Goal: Navigation & Orientation: Find specific page/section

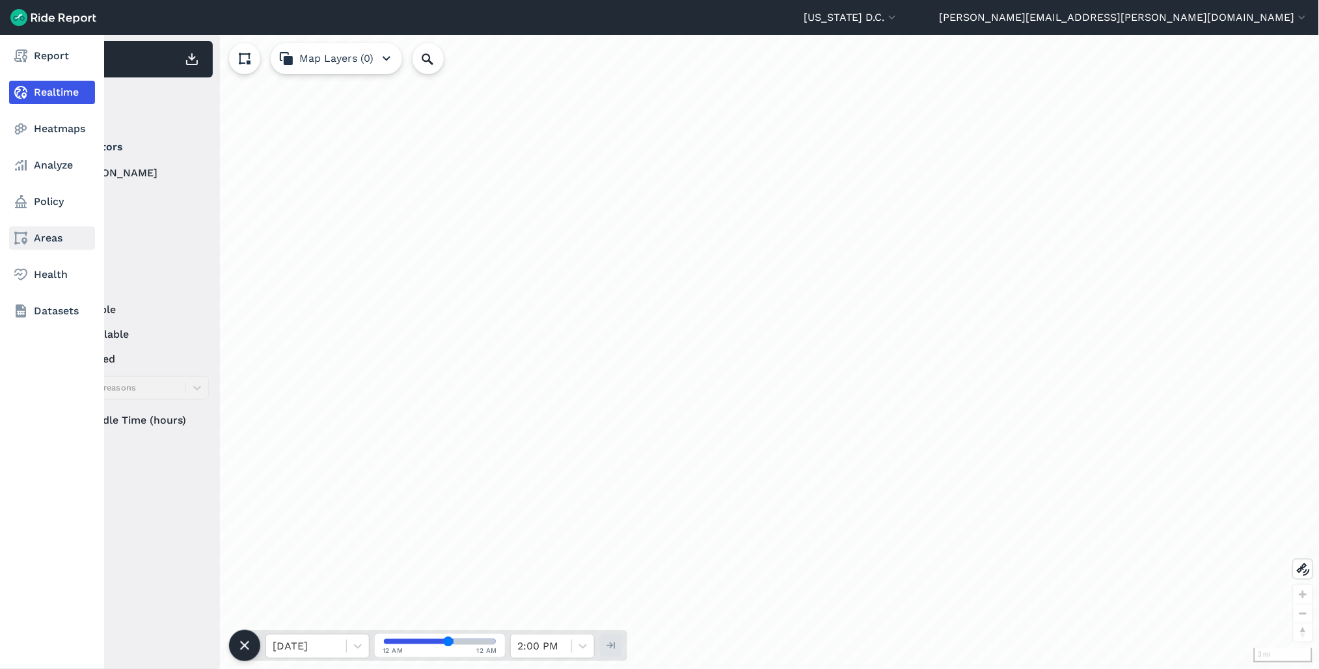
click at [53, 243] on link "Areas" at bounding box center [52, 238] width 86 height 23
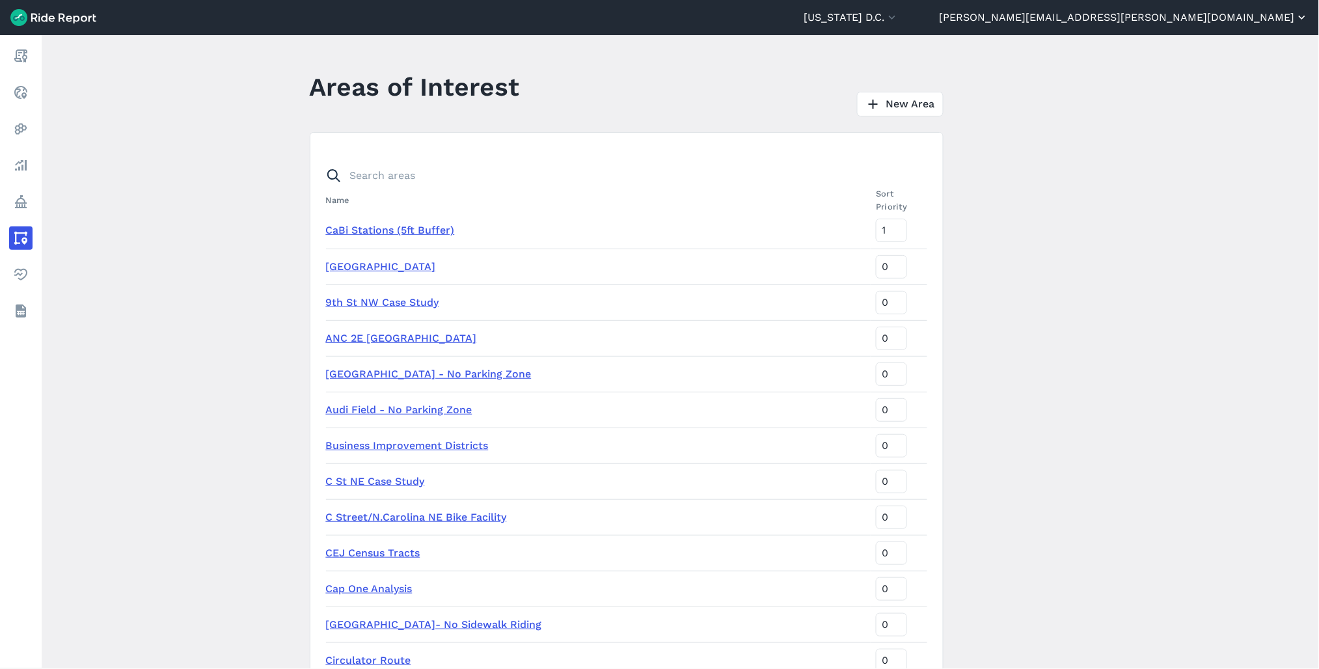
click at [1294, 14] on button "[PERSON_NAME][EMAIL_ADDRESS][PERSON_NAME][DOMAIN_NAME]" at bounding box center [1124, 18] width 369 height 16
click at [1043, 68] on div at bounding box center [659, 334] width 1319 height 669
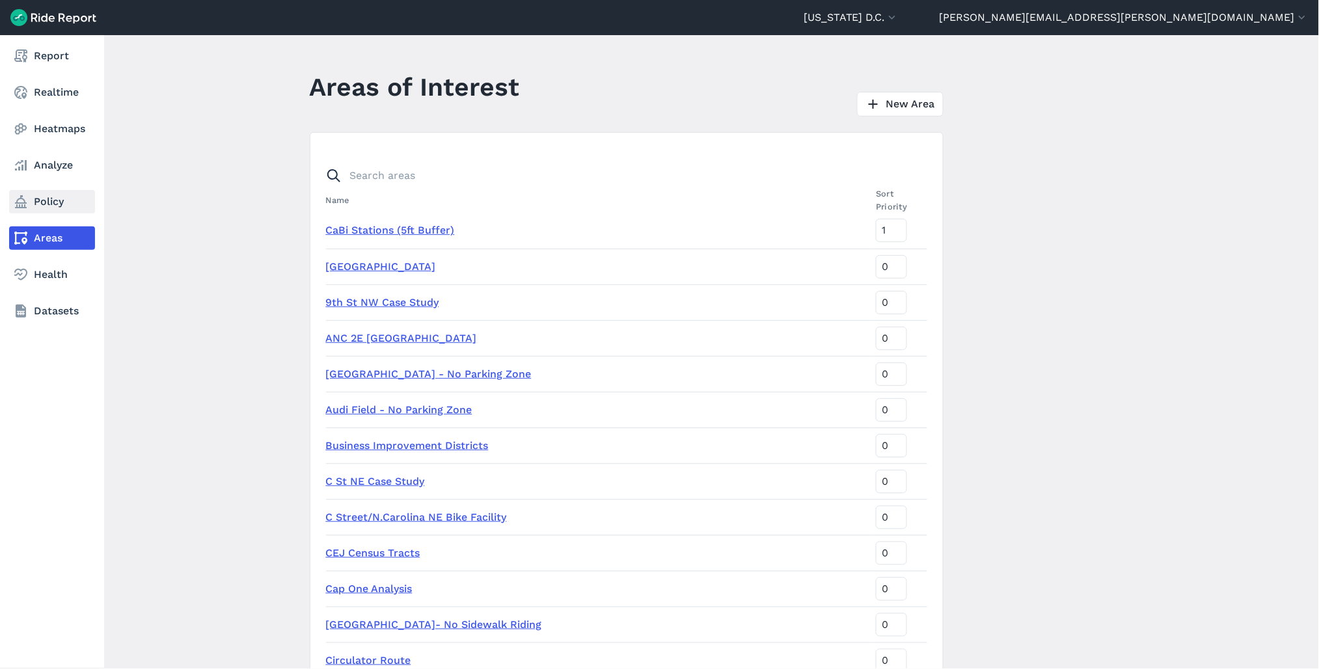
click at [49, 203] on link "Policy" at bounding box center [52, 201] width 86 height 23
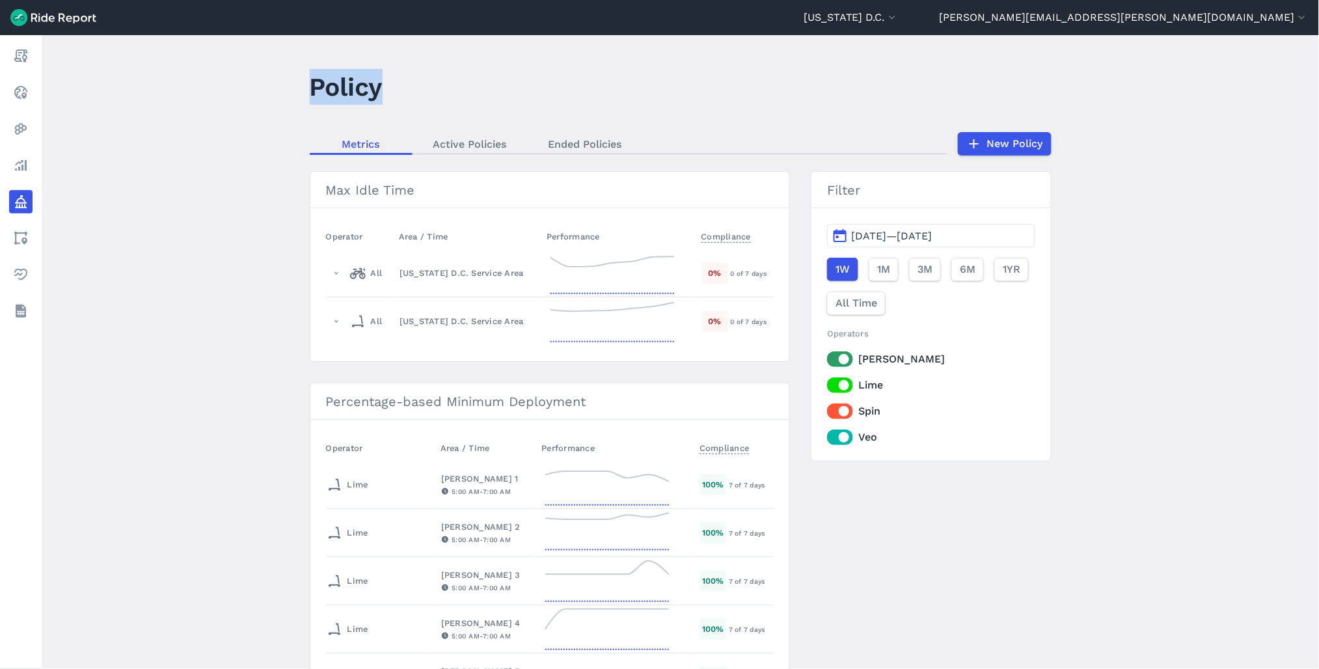
drag, startPoint x: 1278, startPoint y: 0, endPoint x: 738, endPoint y: 36, distance: 541.5
click at [738, 36] on div "Washington D.C. Capital Bikeshare Washington D.C. ted.randell@dc.gov Settings T…" at bounding box center [659, 334] width 1319 height 669
click at [428, 79] on header "Policy" at bounding box center [689, 91] width 758 height 50
drag, startPoint x: 251, startPoint y: 1, endPoint x: 218, endPoint y: 209, distance: 210.8
click at [218, 228] on main "Policy Metrics Active Policies Ended Policies New Policy Max Idle Time Operator…" at bounding box center [681, 352] width 1278 height 634
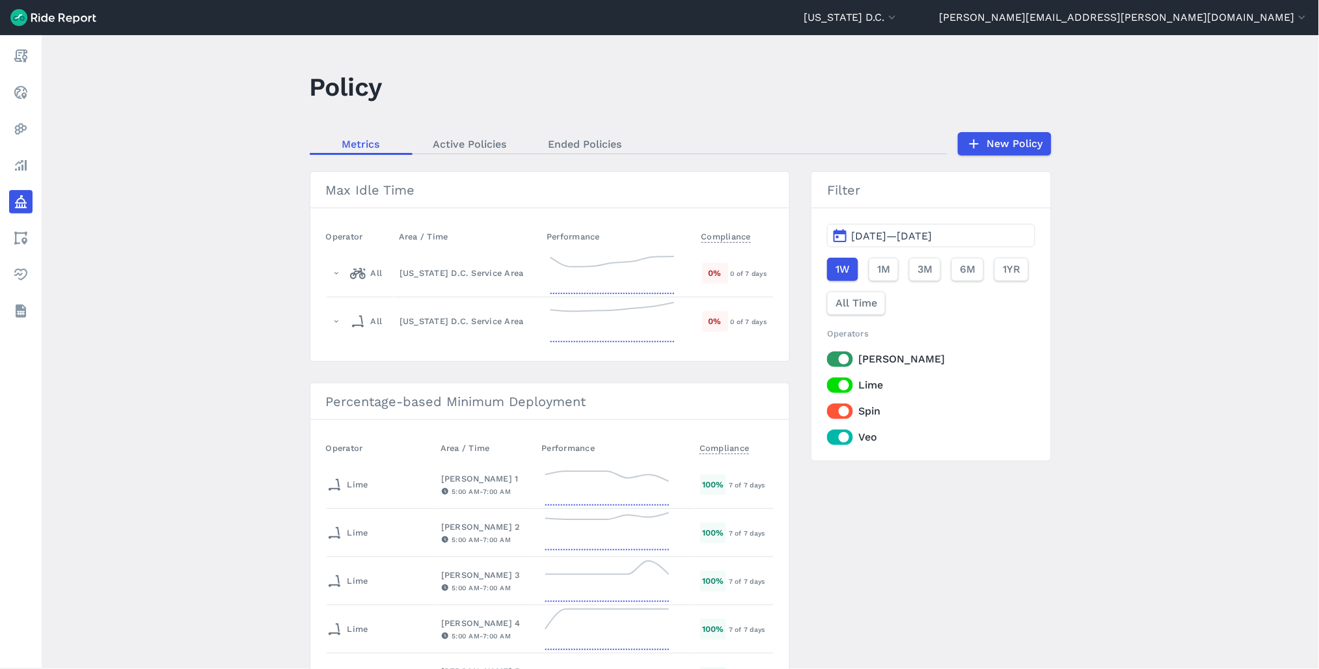
click at [176, 234] on main "Policy Metrics Active Policies Ended Policies New Policy Max Idle Time Operator…" at bounding box center [681, 352] width 1278 height 634
click at [899, 21] on button "[US_STATE] D.C." at bounding box center [851, 18] width 95 height 16
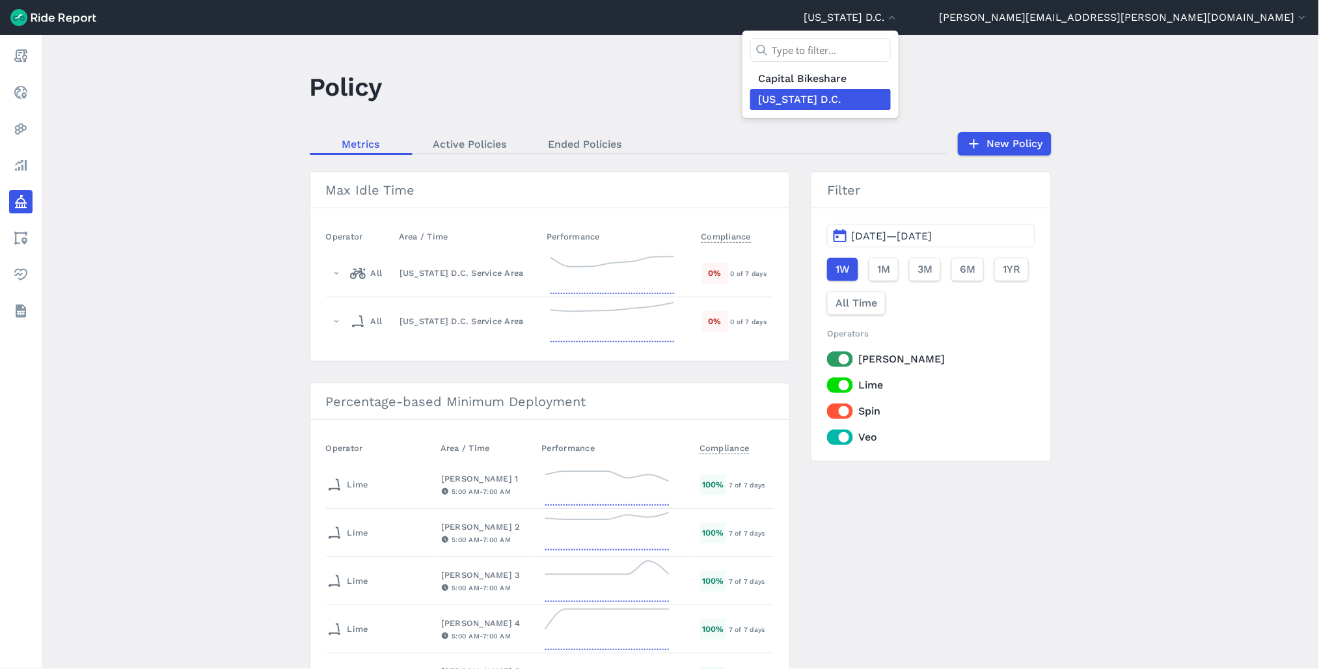
click at [1180, 219] on div at bounding box center [659, 334] width 1319 height 669
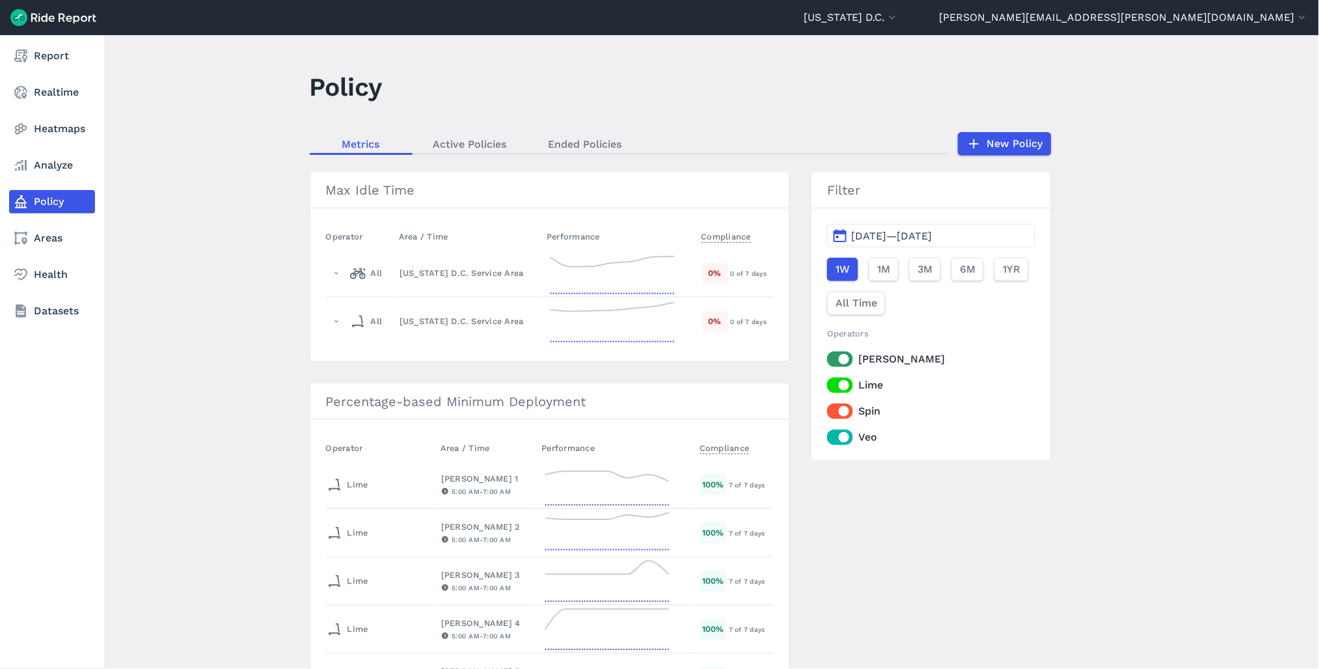
click at [21, 199] on icon at bounding box center [21, 202] width 16 height 16
click at [46, 85] on link "Realtime" at bounding box center [52, 92] width 86 height 23
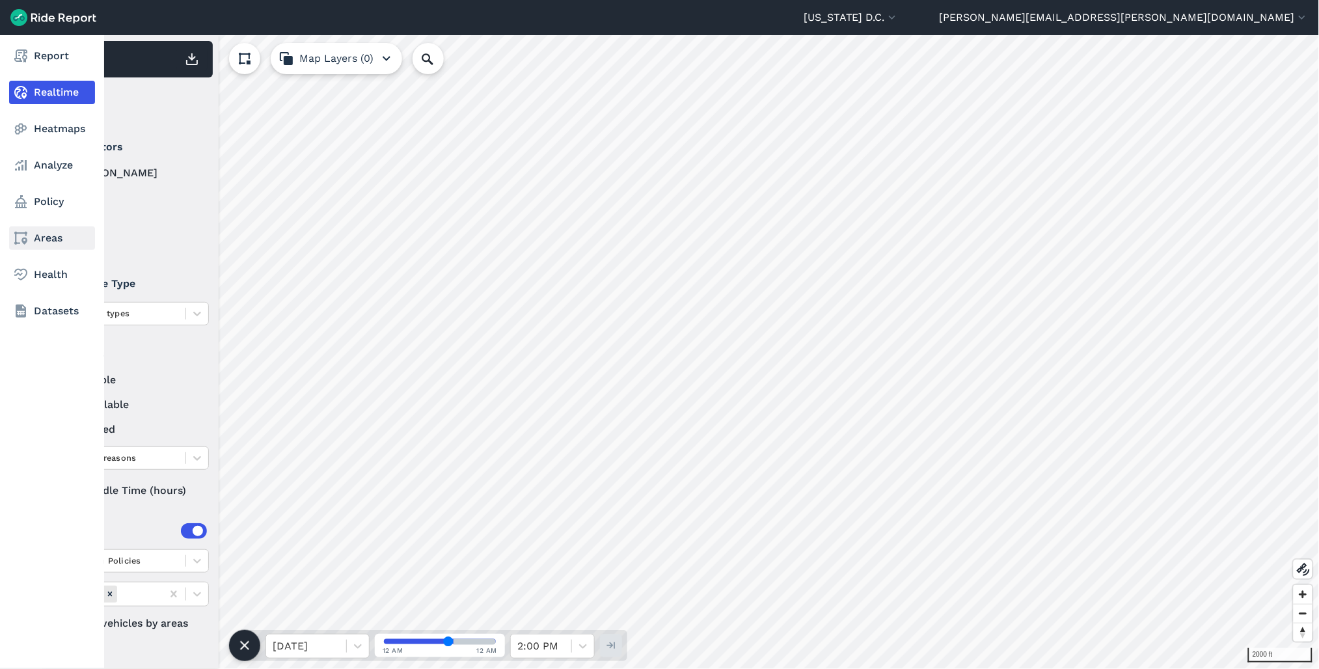
click at [25, 235] on use at bounding box center [20, 238] width 13 height 13
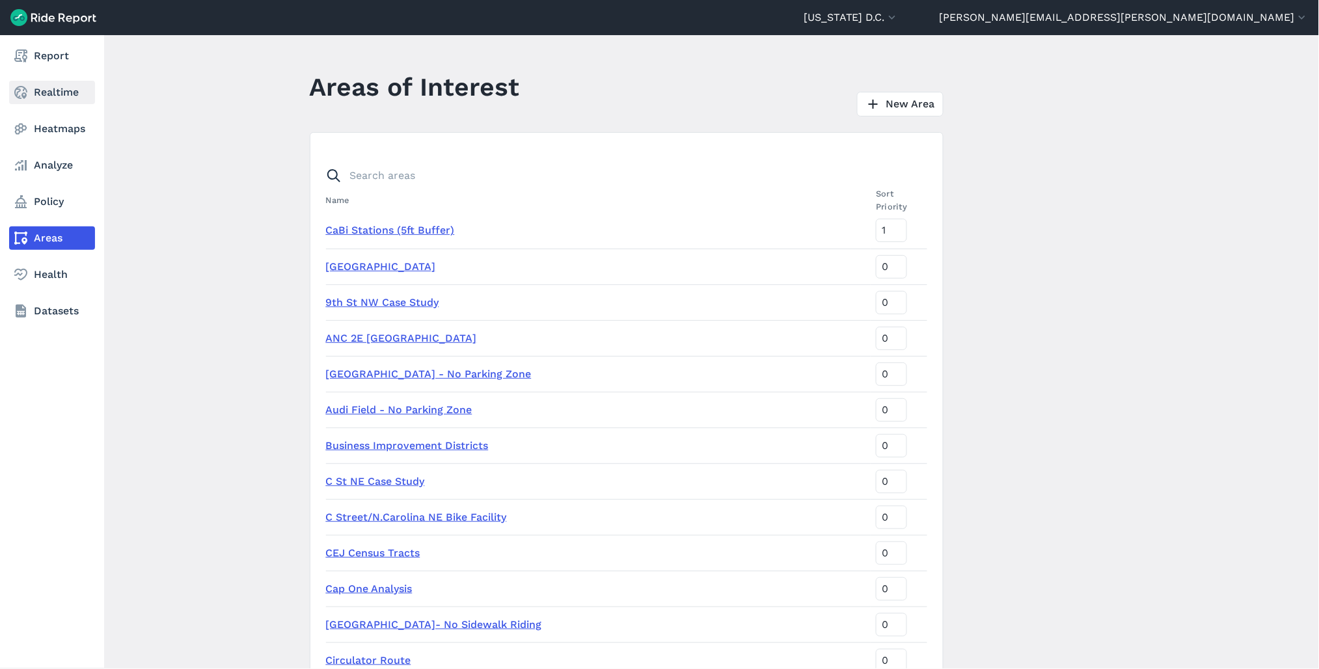
click at [43, 93] on link "Realtime" at bounding box center [52, 92] width 86 height 23
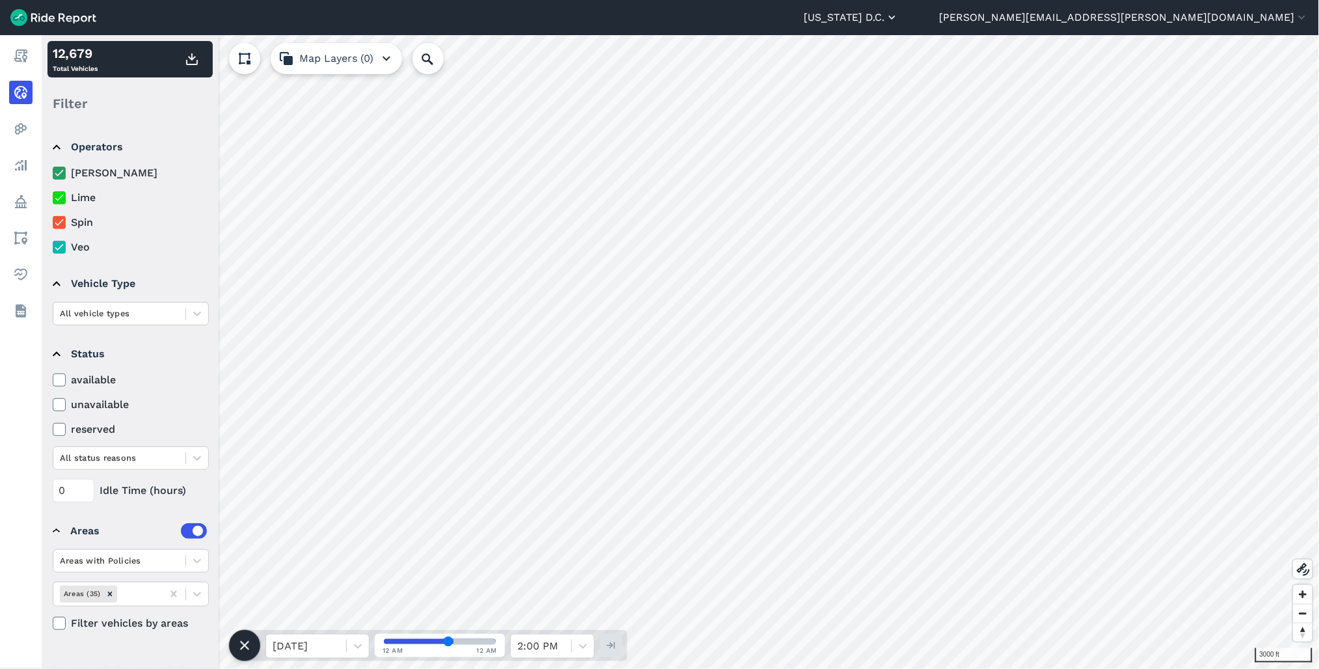
click at [899, 16] on button "[US_STATE] D.C." at bounding box center [851, 18] width 95 height 16
click at [891, 79] on link "Capital Bikeshare" at bounding box center [821, 78] width 141 height 21
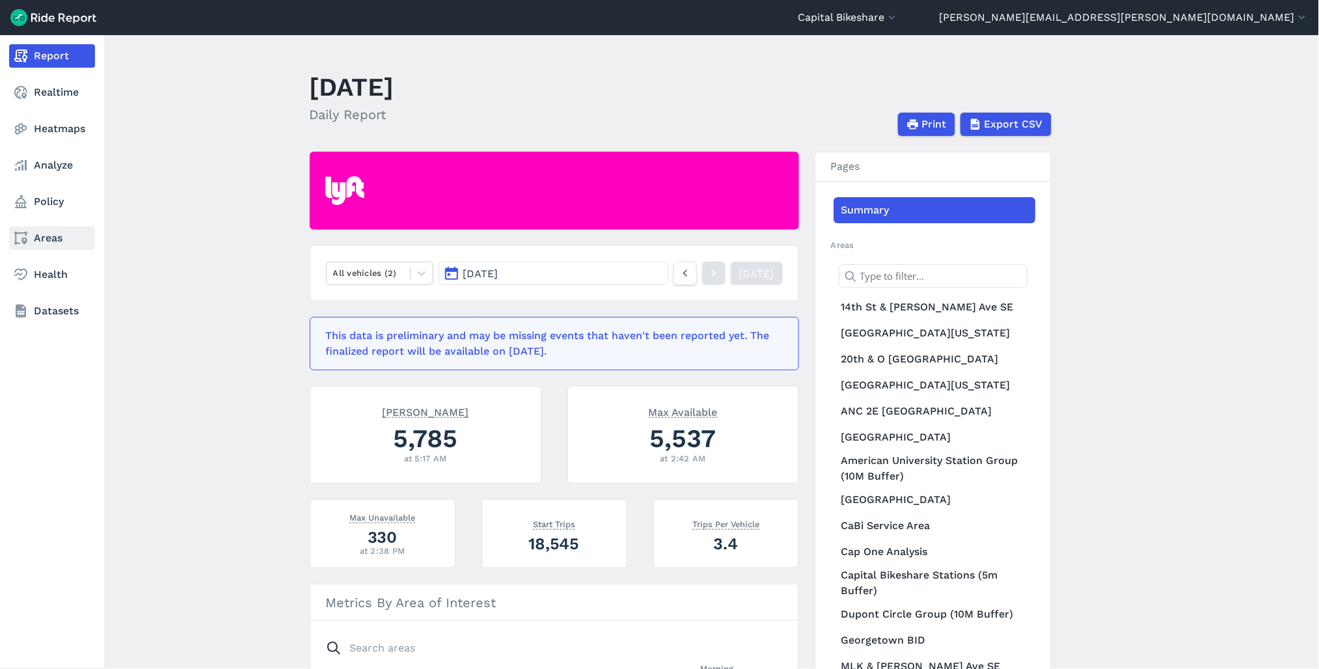
click at [62, 243] on link "Areas" at bounding box center [52, 238] width 86 height 23
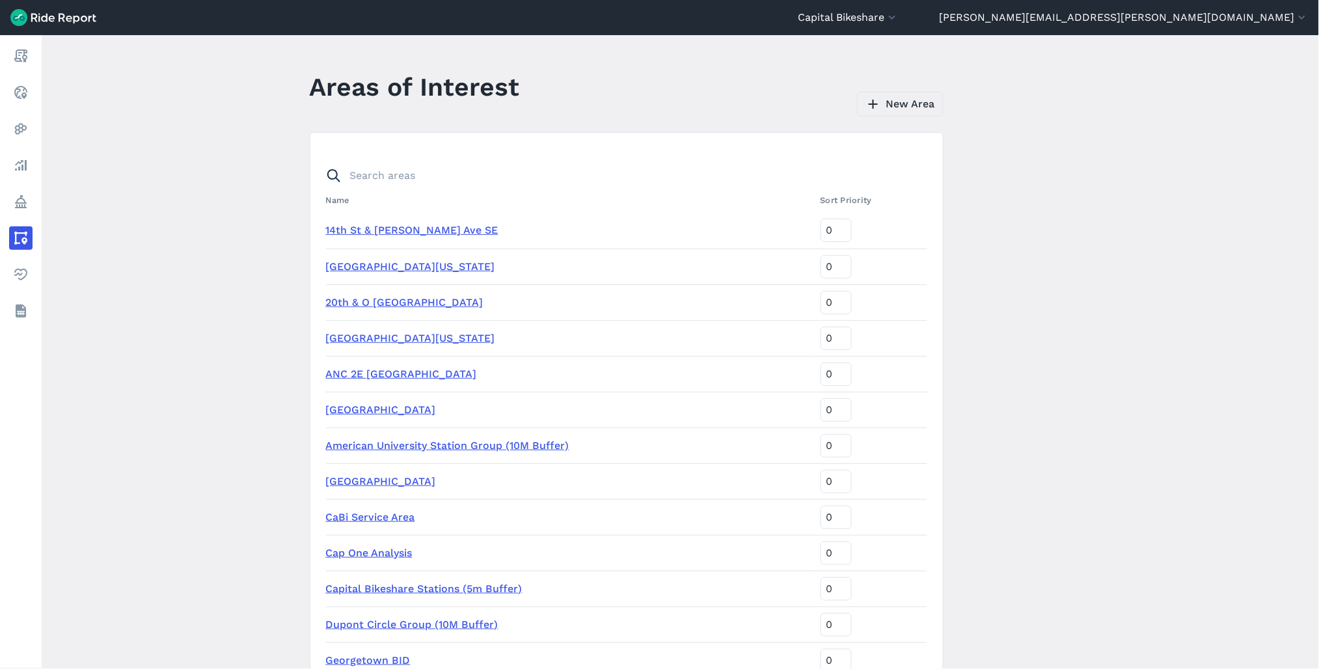
click at [898, 108] on link "New Area" at bounding box center [900, 104] width 87 height 25
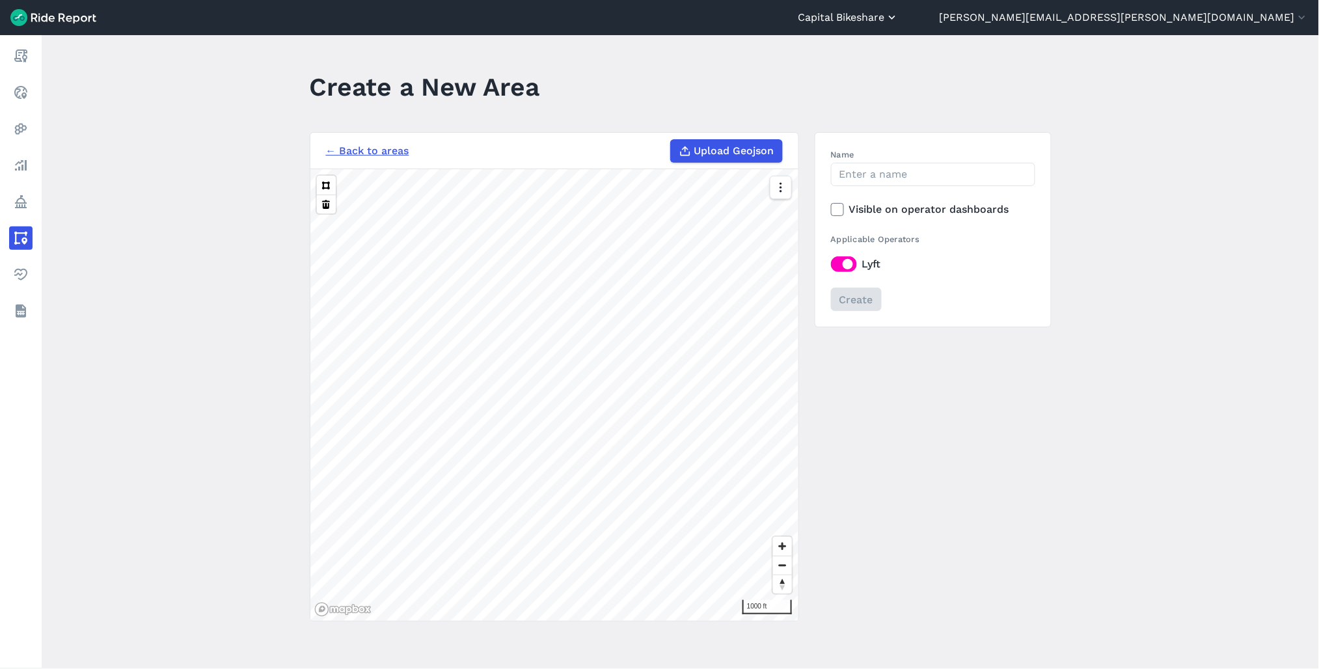
click at [899, 23] on button "Capital Bikeshare" at bounding box center [848, 18] width 101 height 16
click at [1151, 247] on div at bounding box center [659, 334] width 1319 height 669
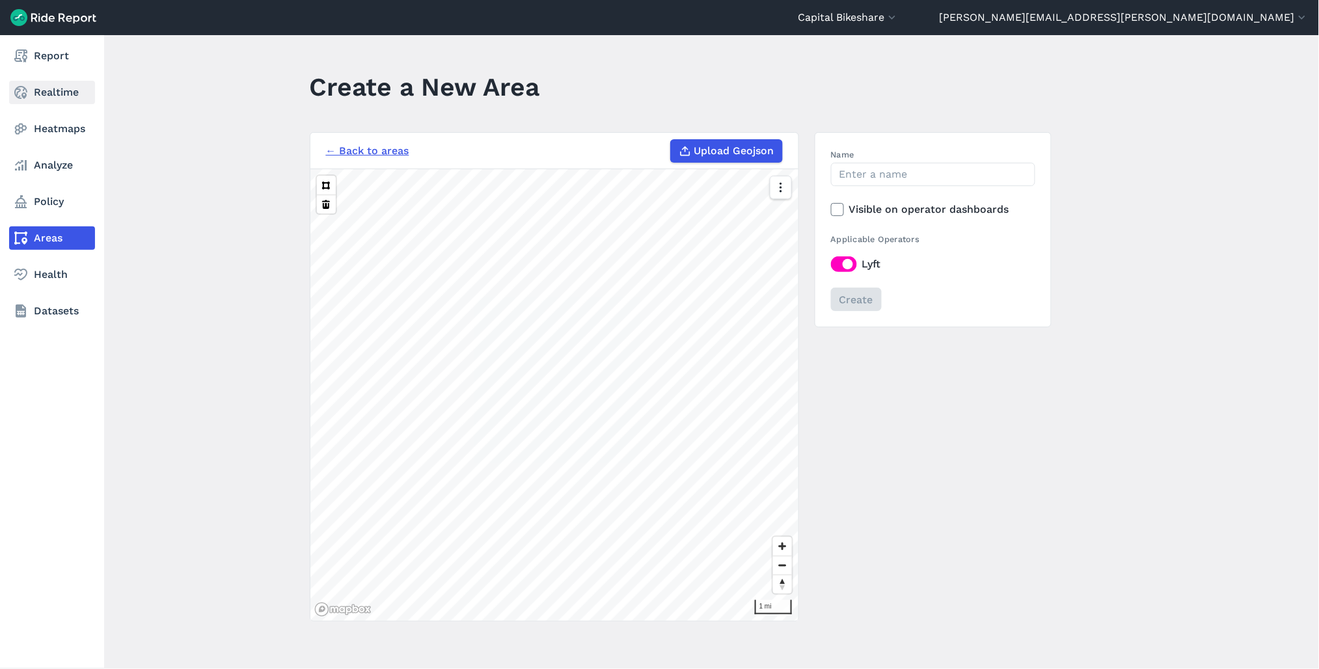
click at [62, 96] on link "Realtime" at bounding box center [52, 92] width 86 height 23
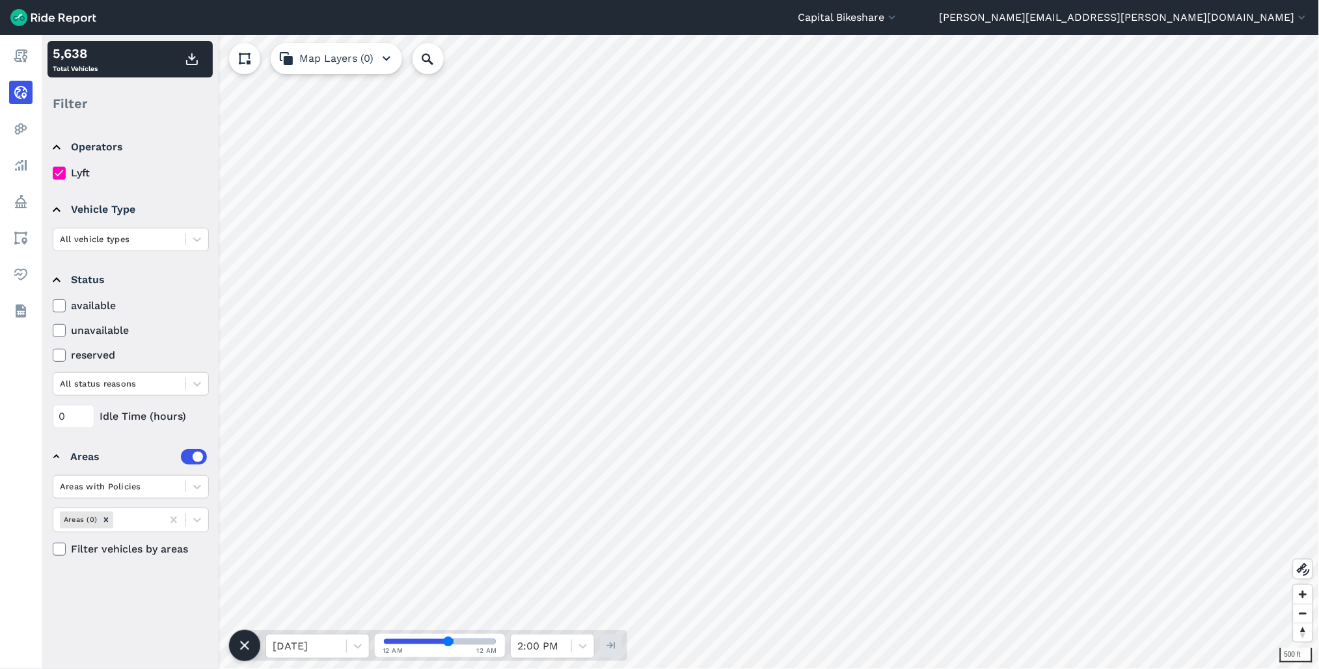
click at [63, 174] on icon at bounding box center [59, 173] width 12 height 13
click at [53, 174] on input "Lyft" at bounding box center [53, 169] width 0 height 8
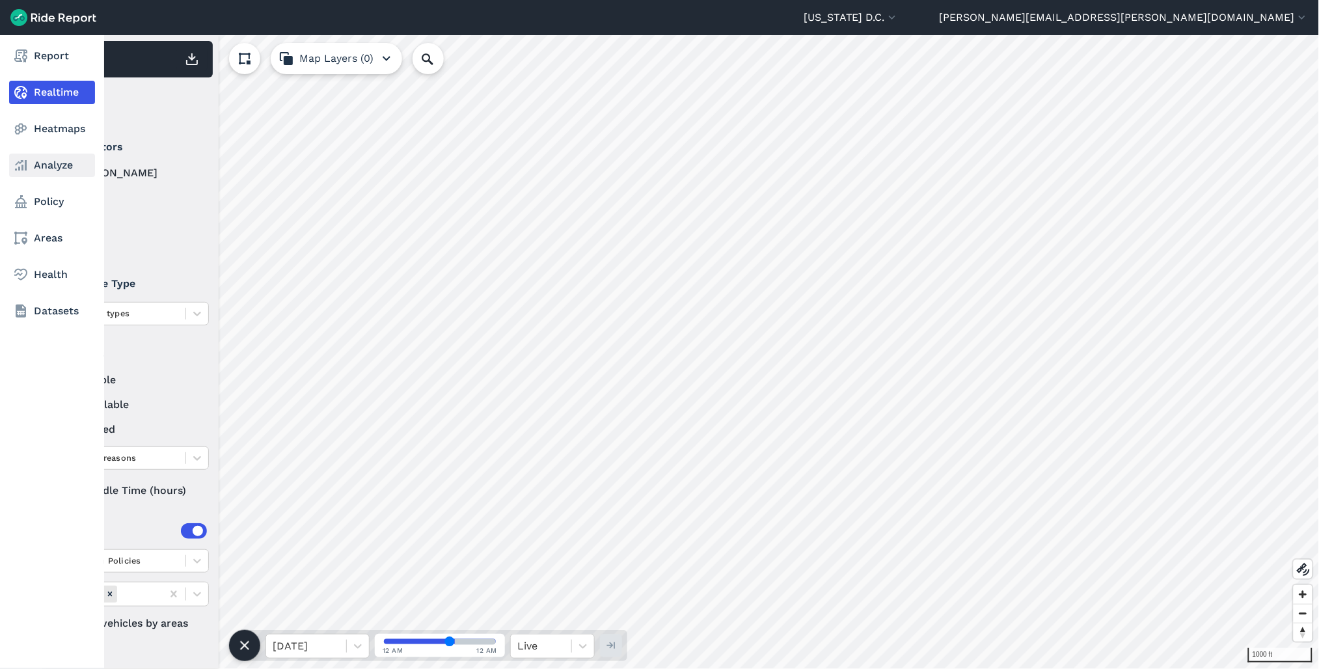
drag, startPoint x: 33, startPoint y: 165, endPoint x: 66, endPoint y: 165, distance: 32.6
click at [33, 165] on link "Analyze" at bounding box center [52, 165] width 86 height 23
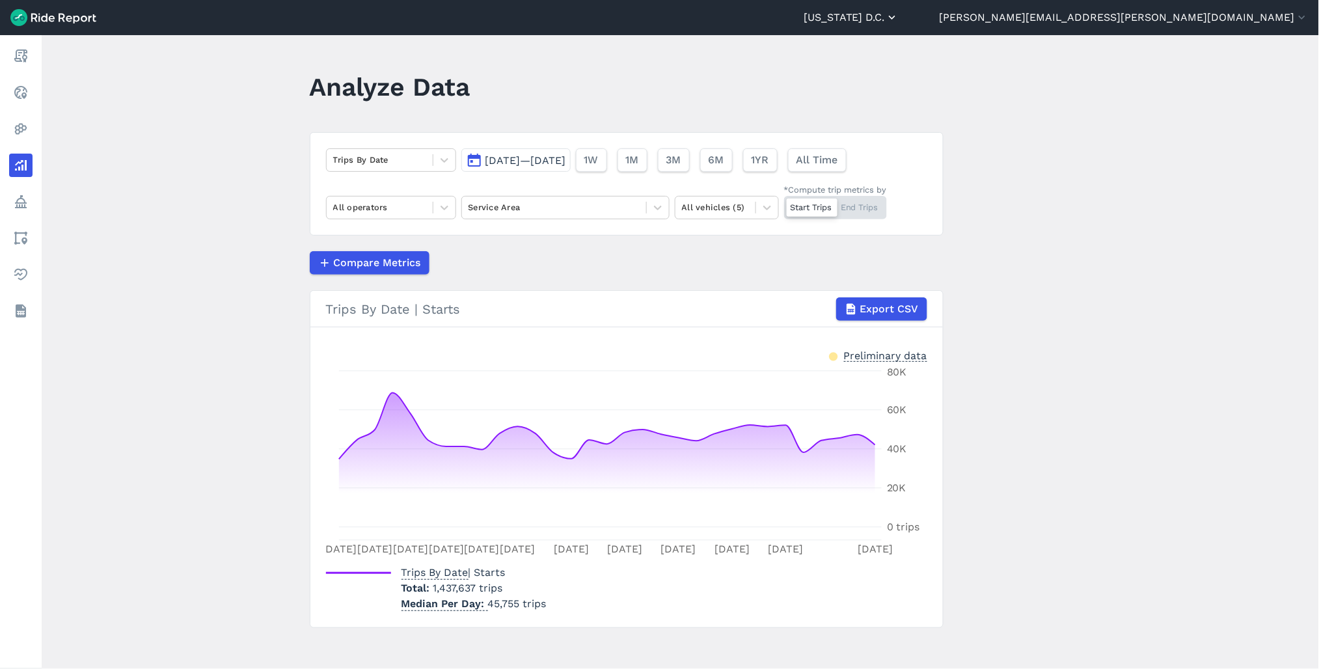
click at [899, 18] on button "[US_STATE] D.C." at bounding box center [851, 18] width 95 height 16
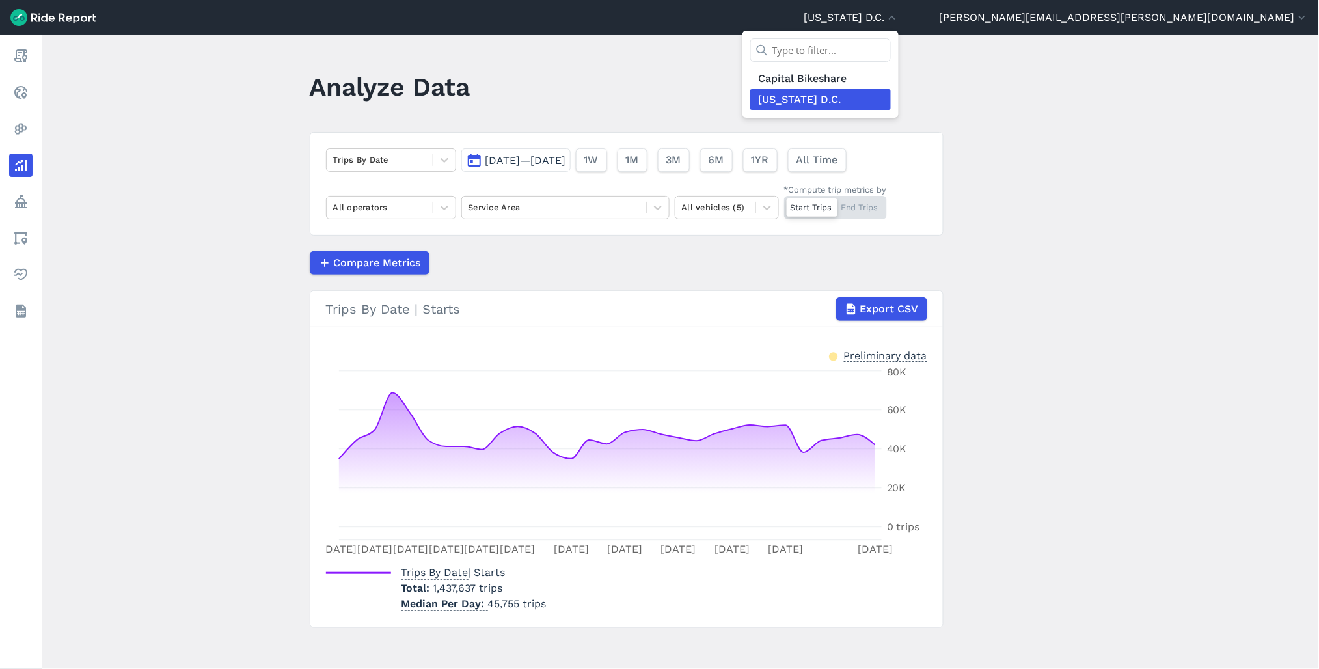
click at [1263, 207] on div at bounding box center [659, 334] width 1319 height 669
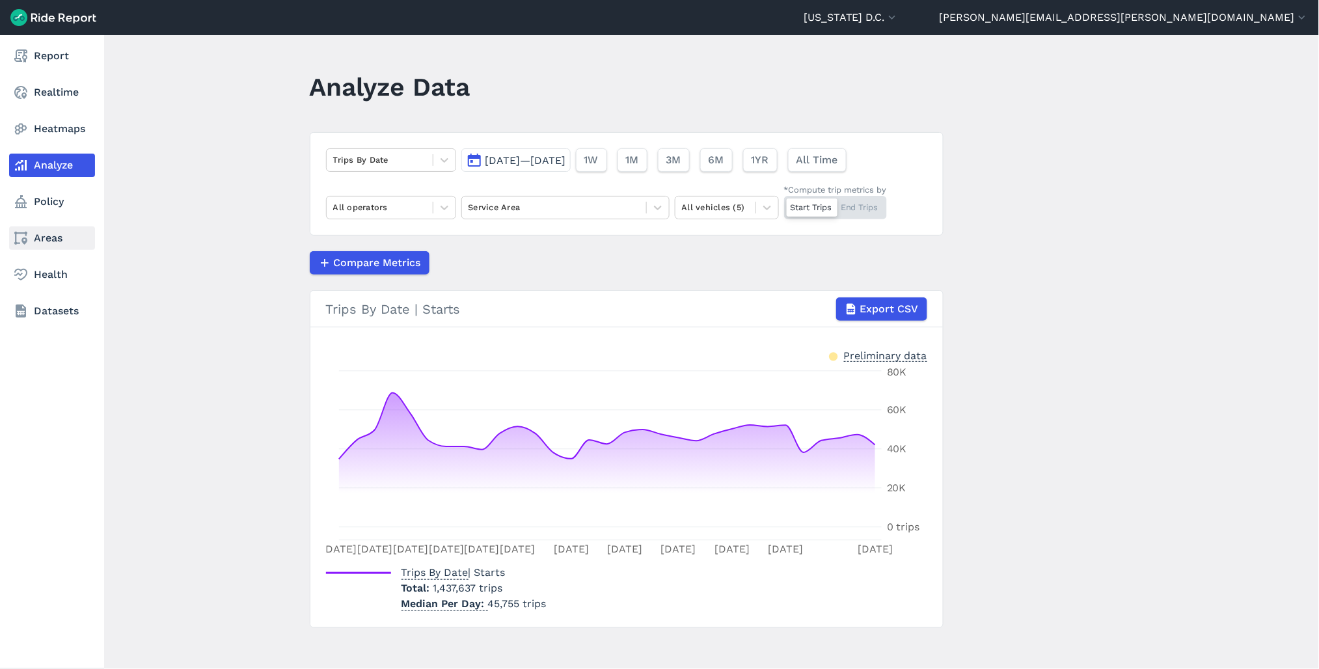
click at [38, 234] on link "Areas" at bounding box center [52, 238] width 86 height 23
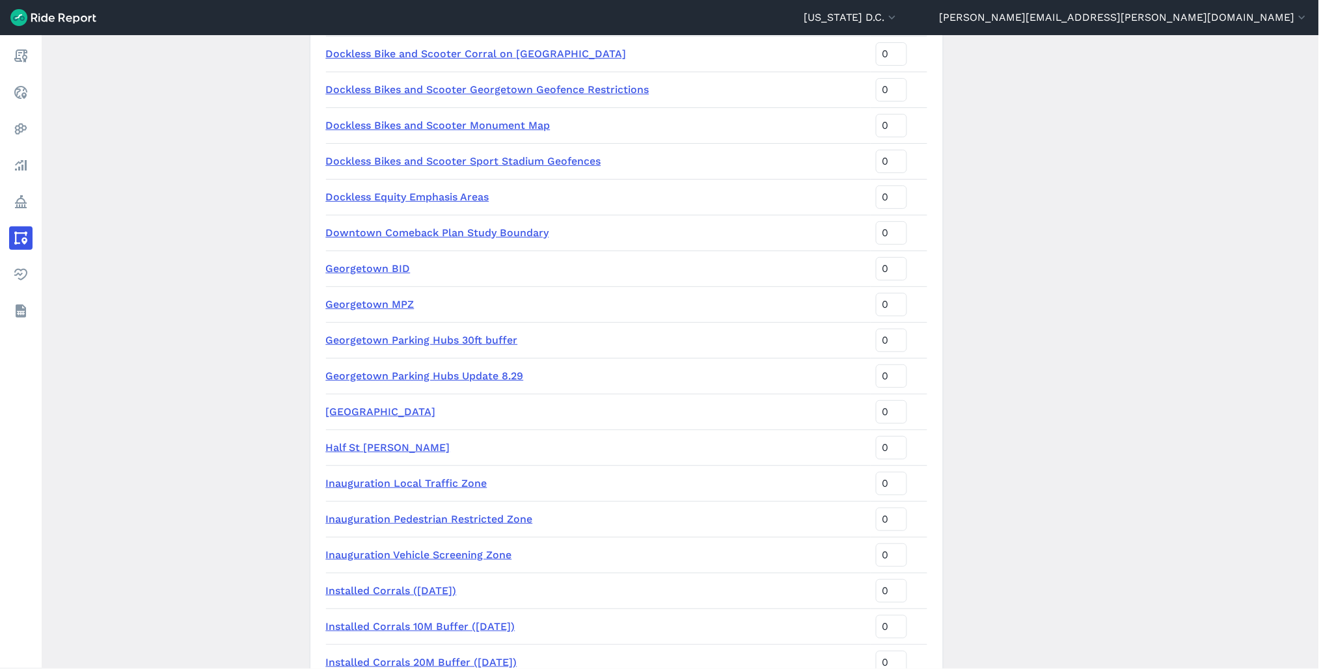
scroll to position [1084, 0]
